Goal: Information Seeking & Learning: Learn about a topic

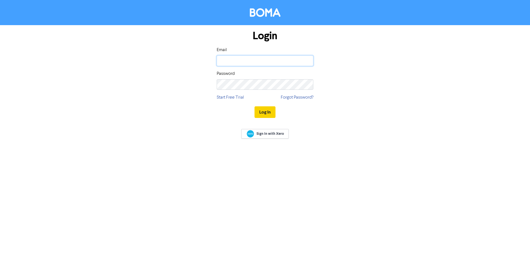
type input "[EMAIL_ADDRESS][DOMAIN_NAME]"
click at [272, 113] on button "Log In" at bounding box center [264, 112] width 21 height 12
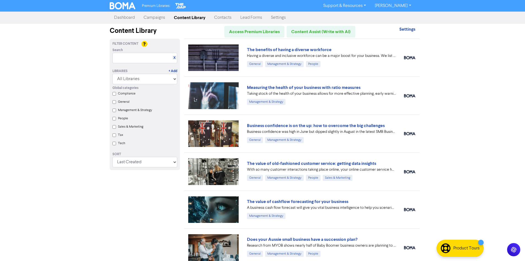
click at [114, 137] on input "Tax" at bounding box center [115, 135] width 4 height 4
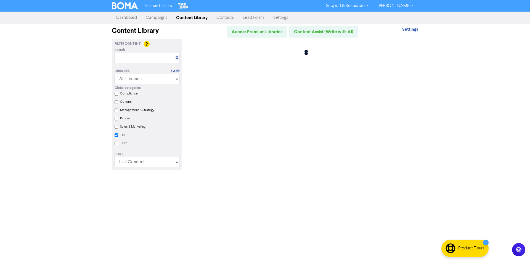
checkbox input "true"
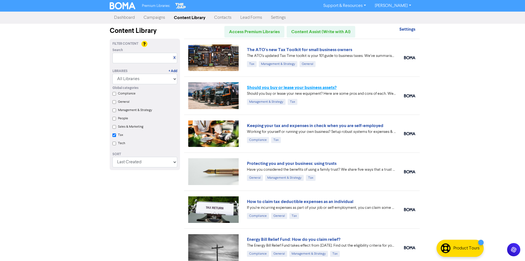
click at [279, 86] on link "Should you buy or lease your business assets?" at bounding box center [292, 88] width 90 height 6
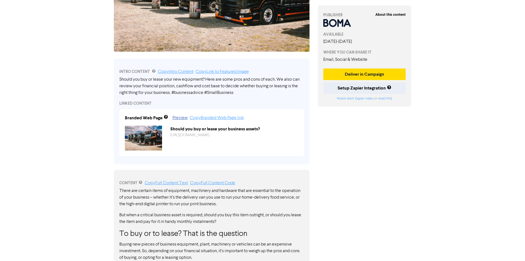
scroll to position [138, 0]
